Goal: Information Seeking & Learning: Learn about a topic

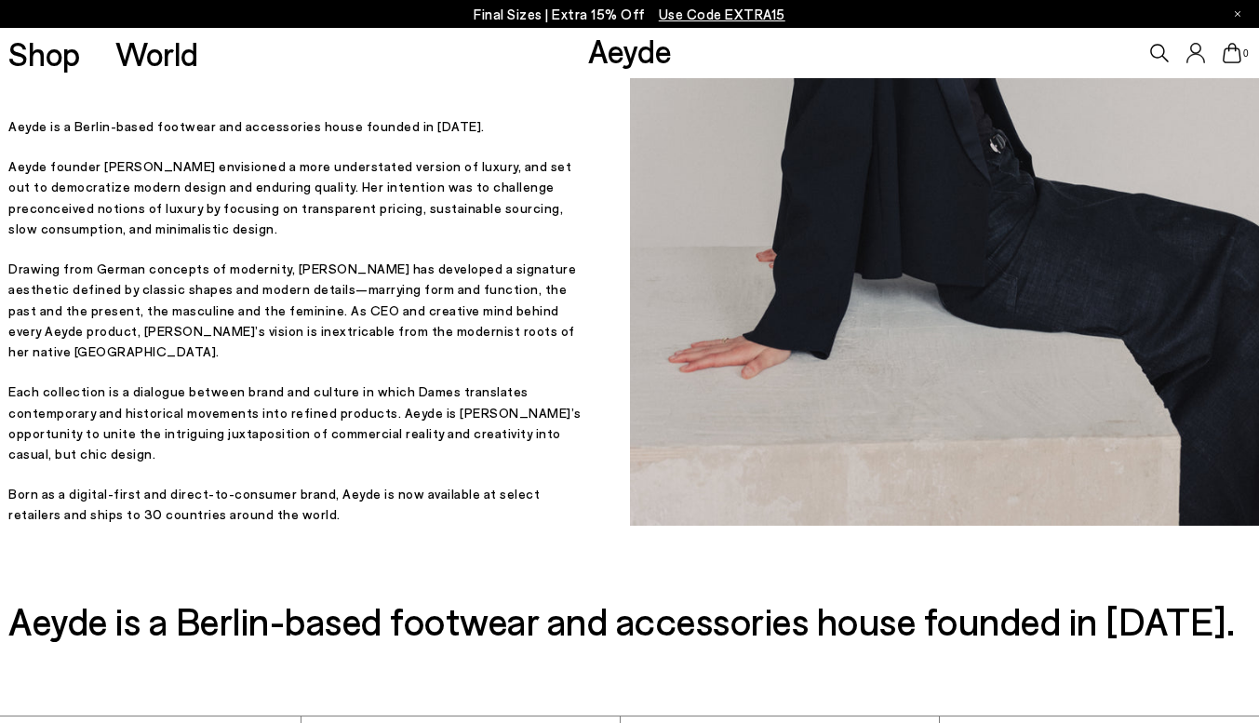
scroll to position [367, 0]
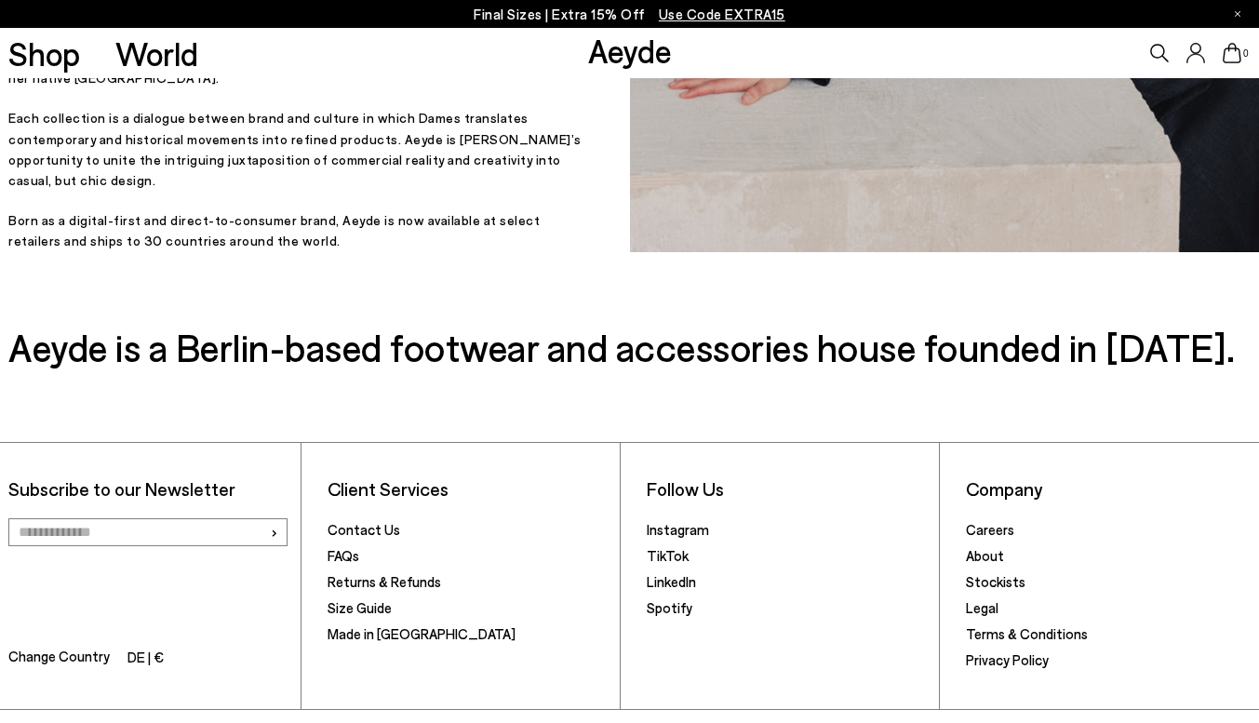
scroll to position [731, 0]
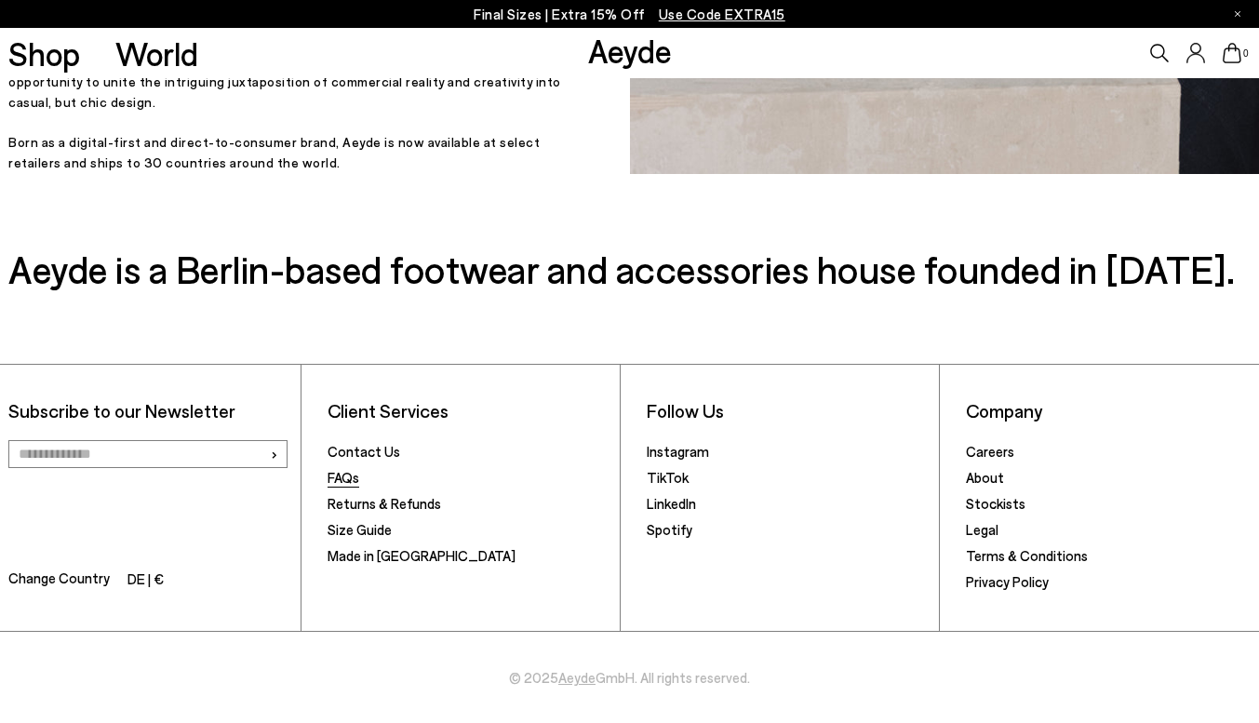
click at [330, 477] on link "FAQs" at bounding box center [343, 477] width 32 height 17
